Goal: Transaction & Acquisition: Purchase product/service

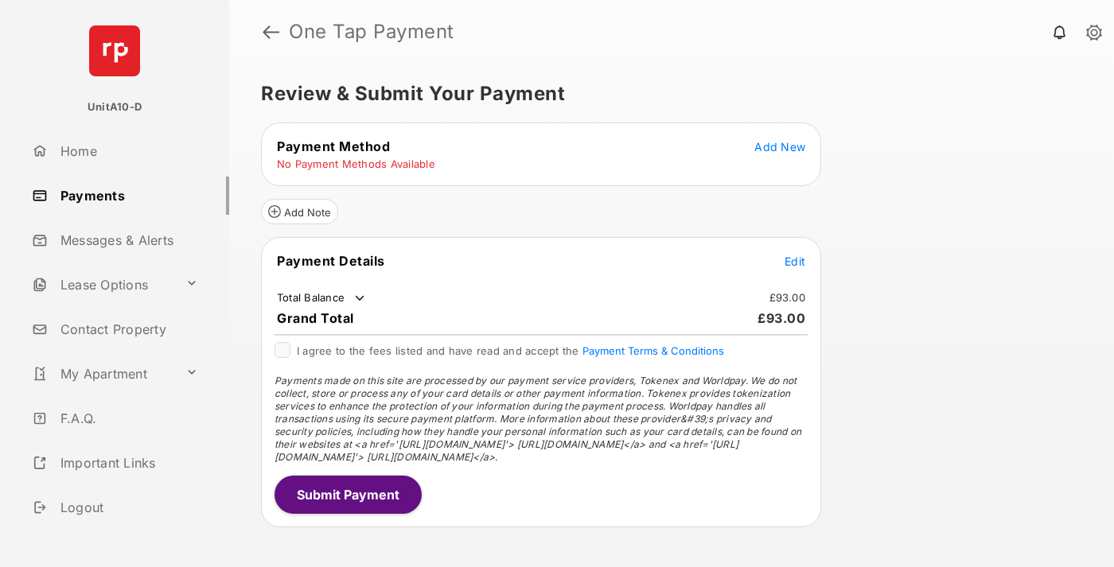
click at [780, 146] on span "Add New" at bounding box center [779, 147] width 51 height 14
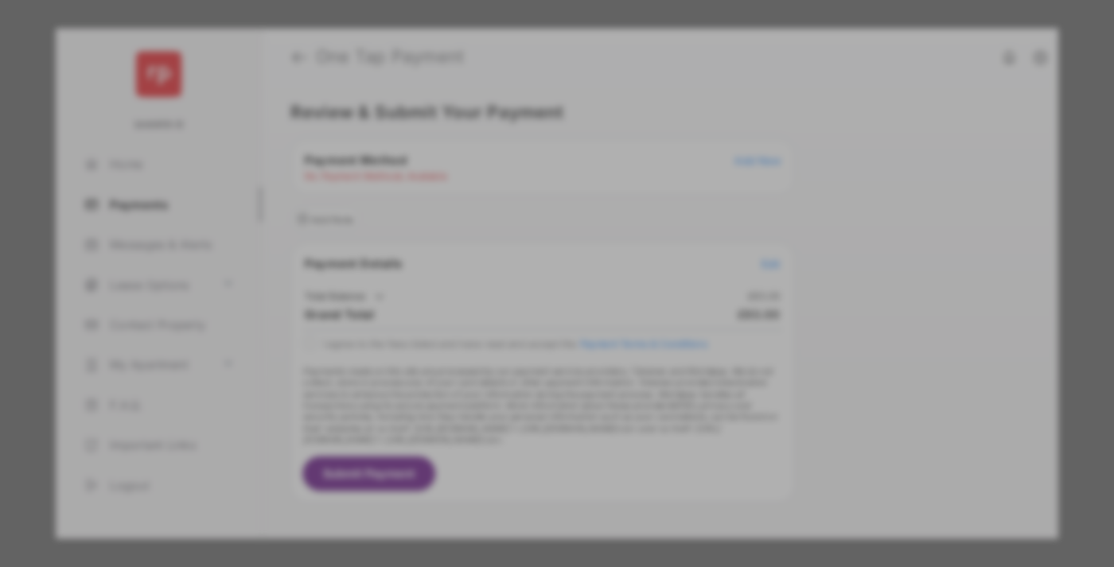
click at [554, 284] on div "BACS Direct Debit" at bounding box center [557, 290] width 357 height 30
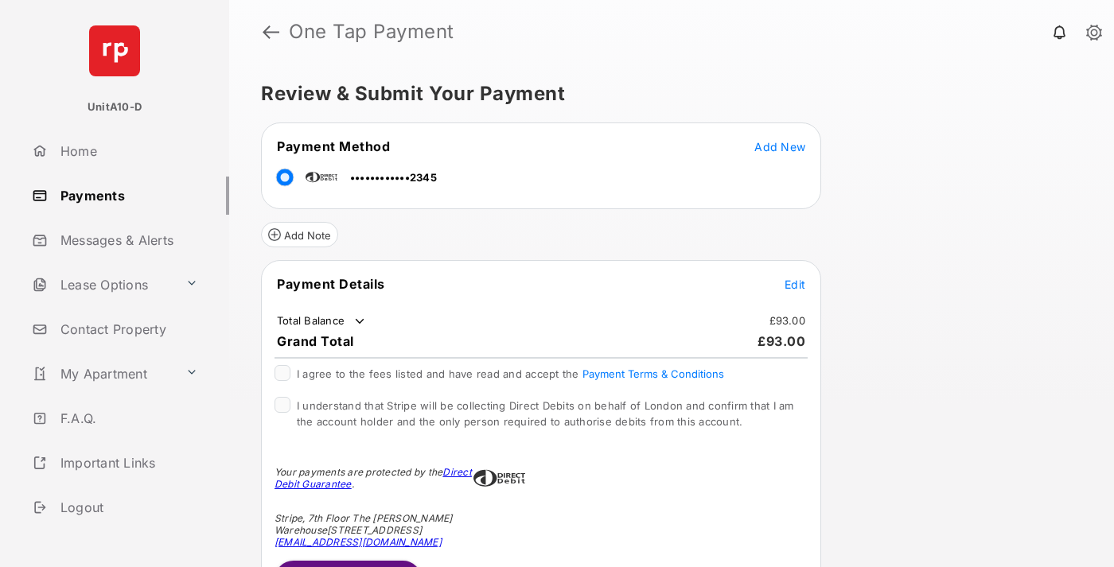
click at [795, 284] on span "Edit" at bounding box center [795, 285] width 21 height 14
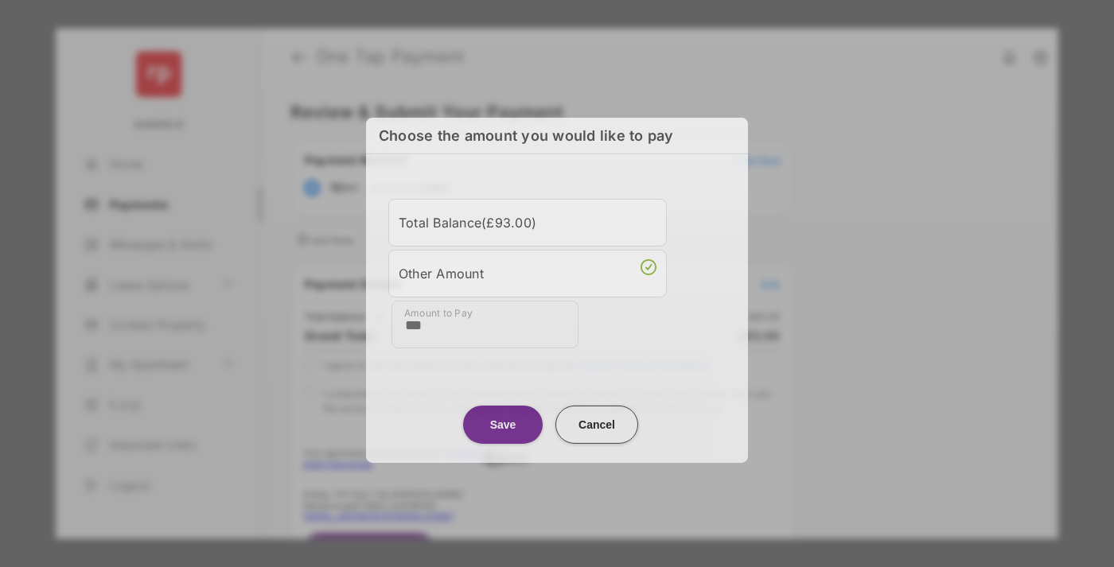
type input "***"
click at [503, 423] on button "Save" at bounding box center [503, 424] width 80 height 38
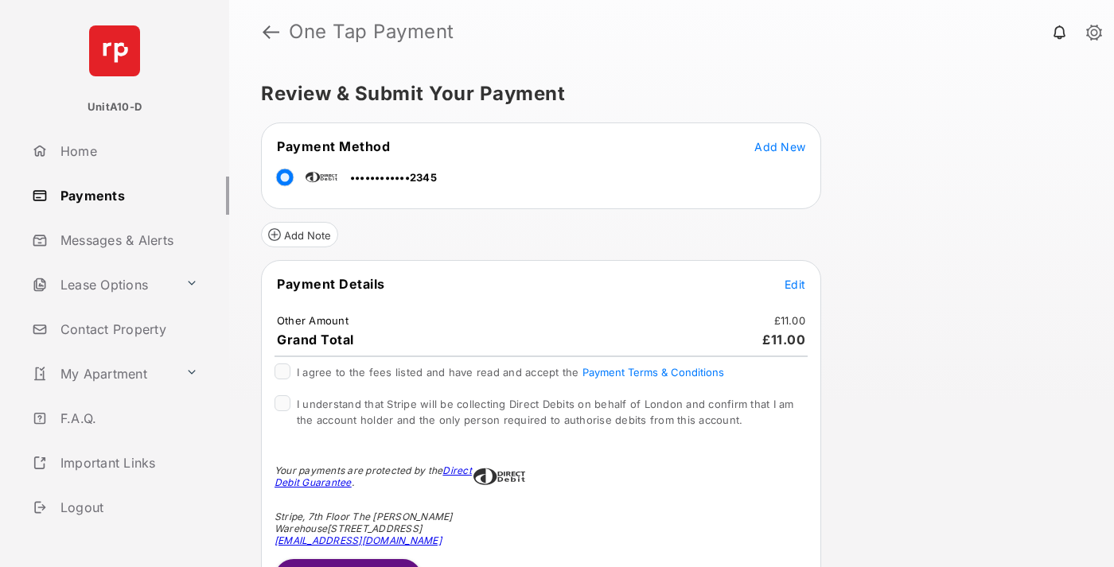
click at [795, 284] on span "Edit" at bounding box center [795, 285] width 21 height 14
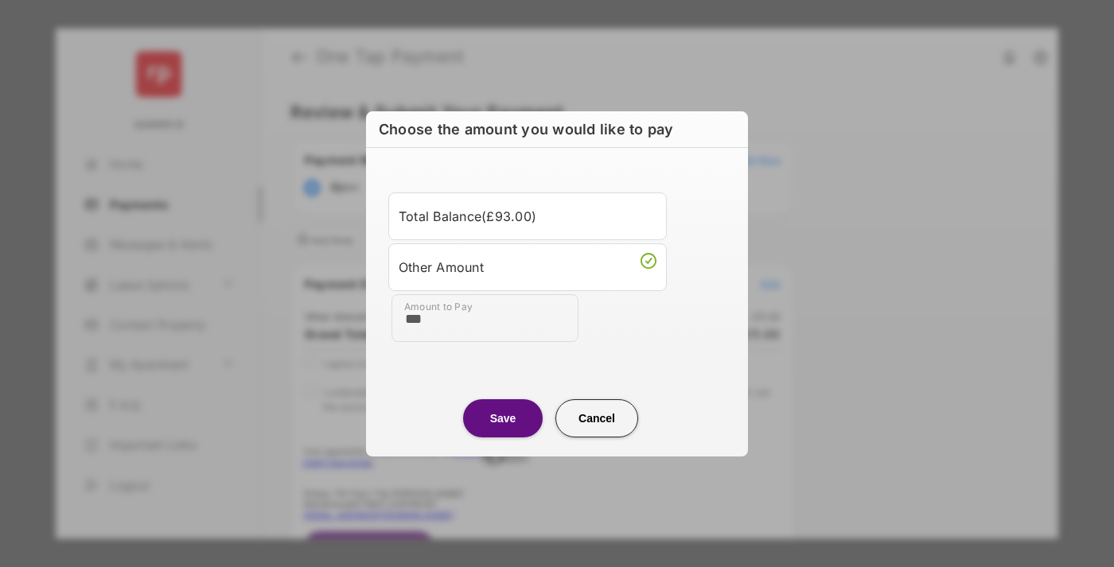
click at [503, 418] on button "Save" at bounding box center [503, 418] width 80 height 38
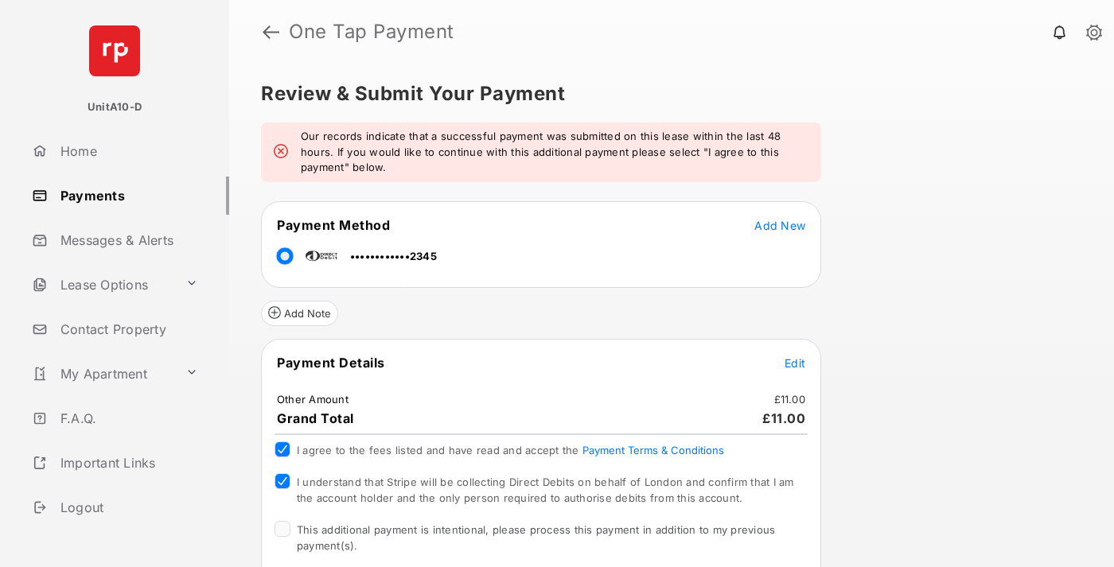
click at [533, 530] on span "This additional payment is intentional, please process this payment in addition…" at bounding box center [536, 538] width 478 height 29
